Goal: Information Seeking & Learning: Understand process/instructions

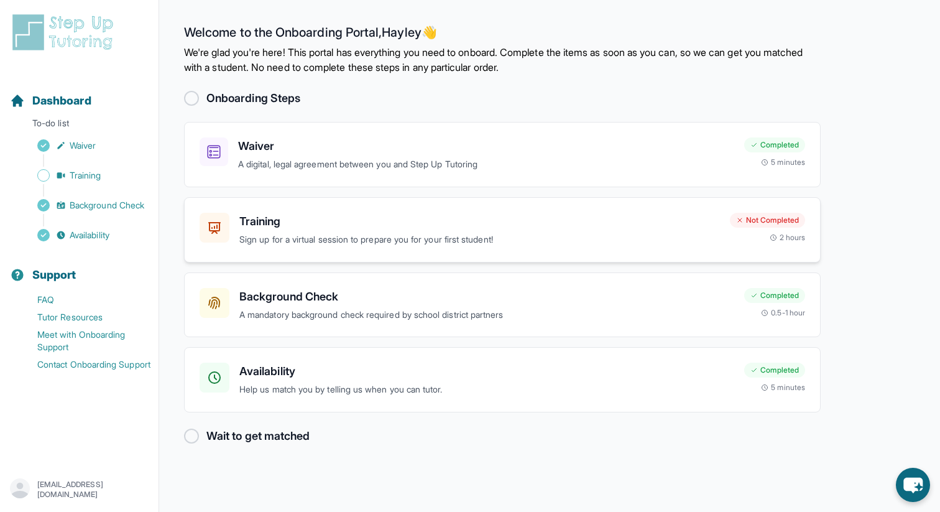
click at [397, 242] on p "Sign up for a virtual session to prepare you for your first student!" at bounding box center [479, 240] width 481 height 14
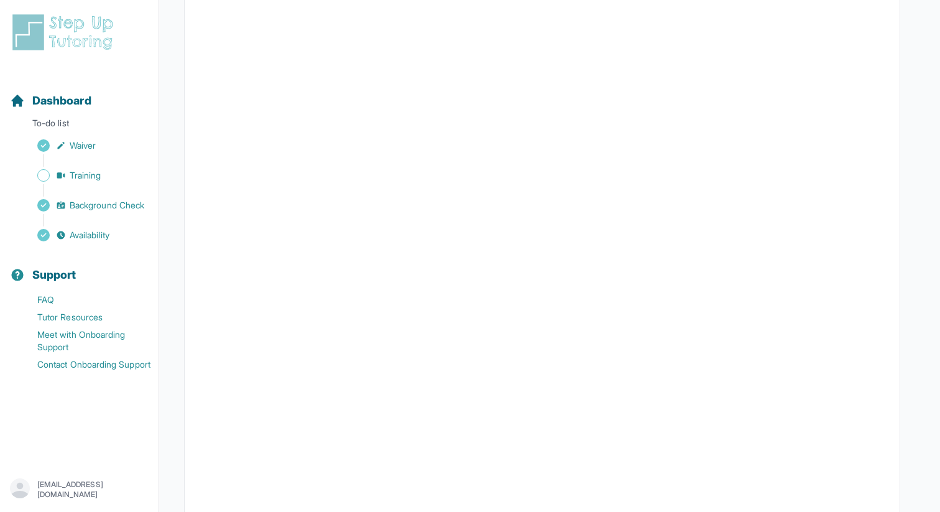
scroll to position [255, 0]
